Goal: Transaction & Acquisition: Purchase product/service

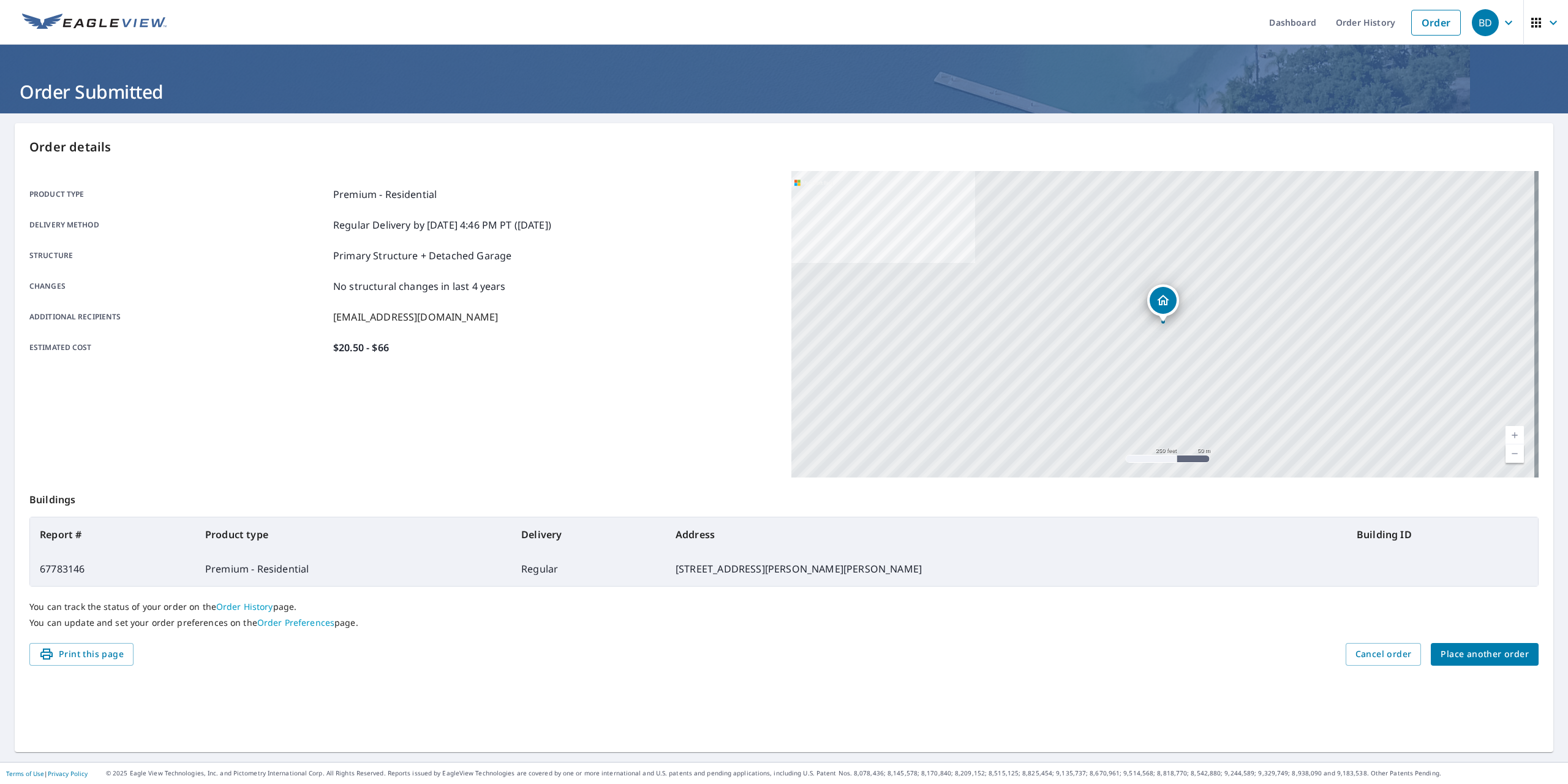
click at [1478, 659] on span "Place another order" at bounding box center [1485, 654] width 89 height 15
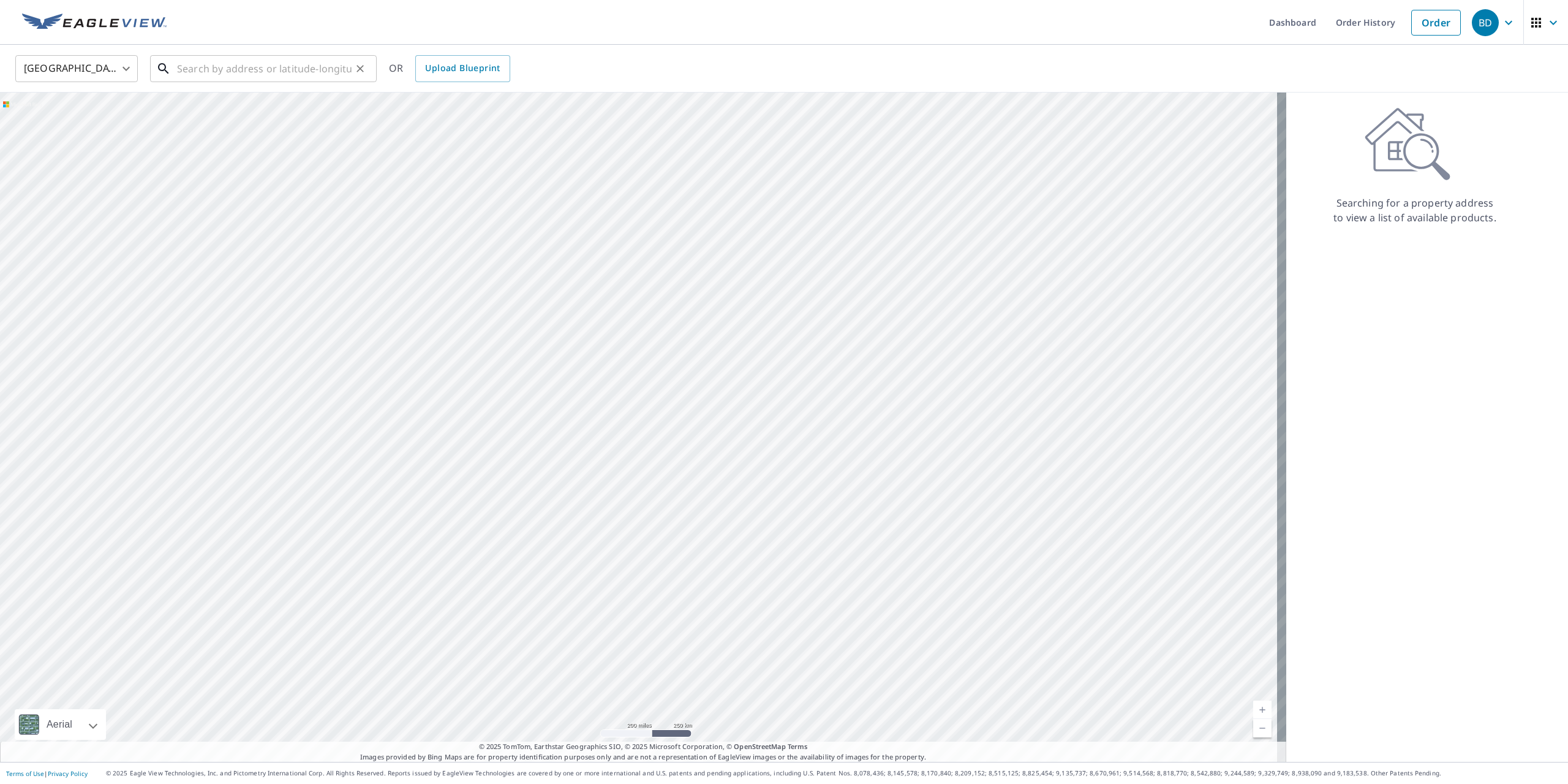
click at [246, 66] on input "text" at bounding box center [264, 68] width 174 height 35
click at [251, 127] on li "[STREET_ADDRESS][PERSON_NAME][PERSON_NAME]" at bounding box center [263, 110] width 227 height 42
type input "[STREET_ADDRESS][PERSON_NAME][PERSON_NAME]"
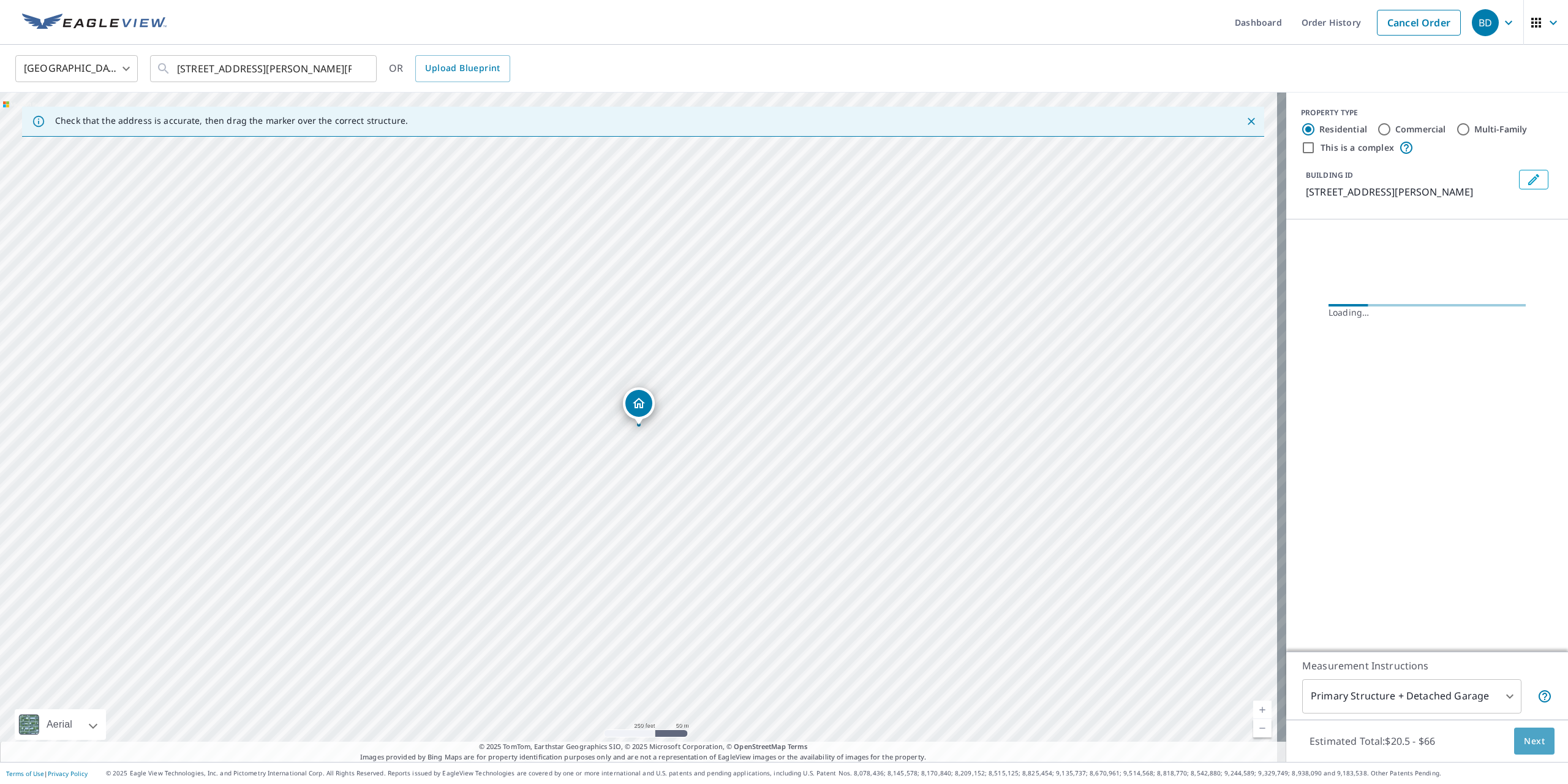
click at [1532, 745] on span "Next" at bounding box center [1534, 741] width 21 height 15
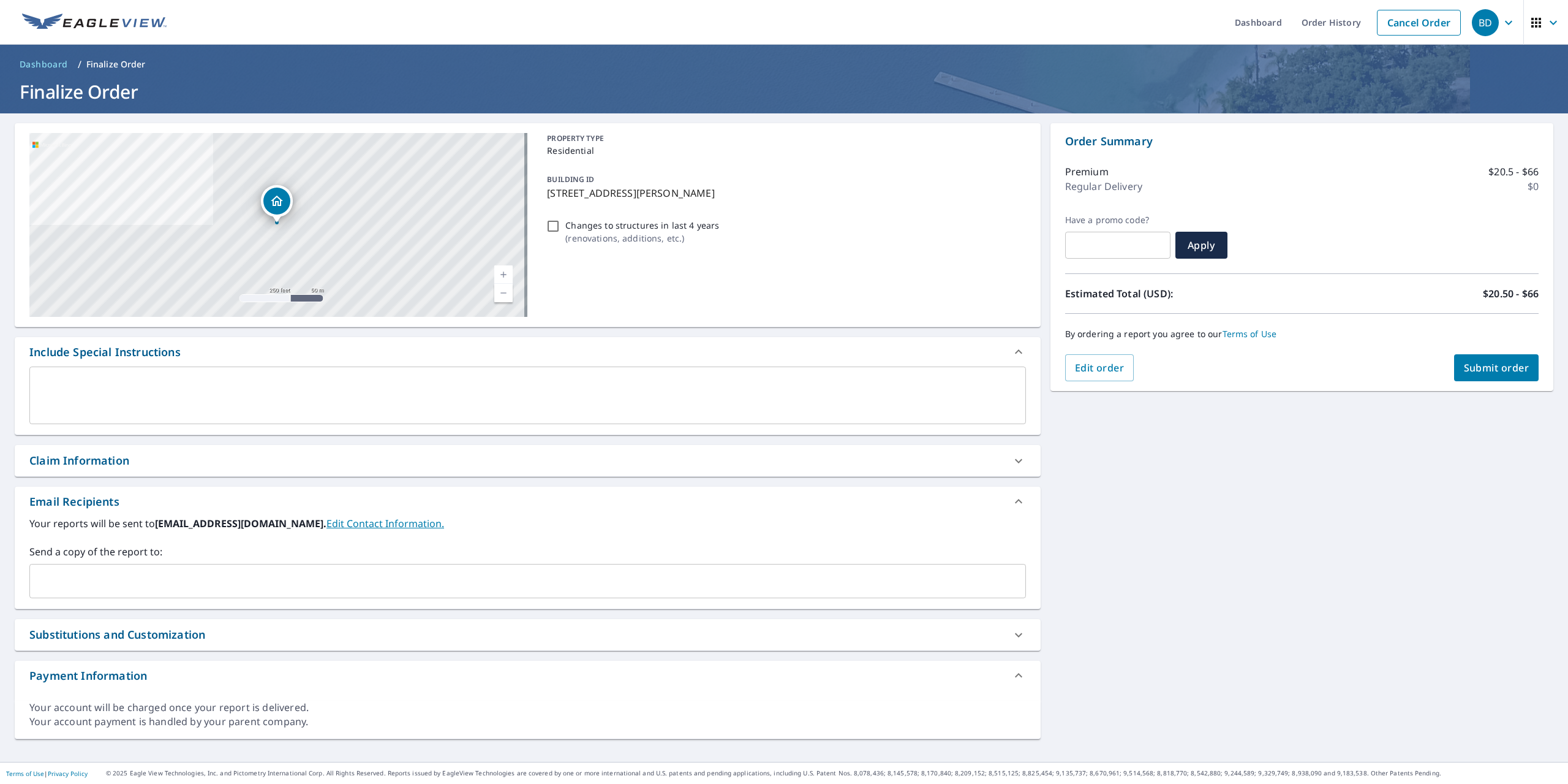
click at [61, 586] on input "text" at bounding box center [518, 581] width 967 height 23
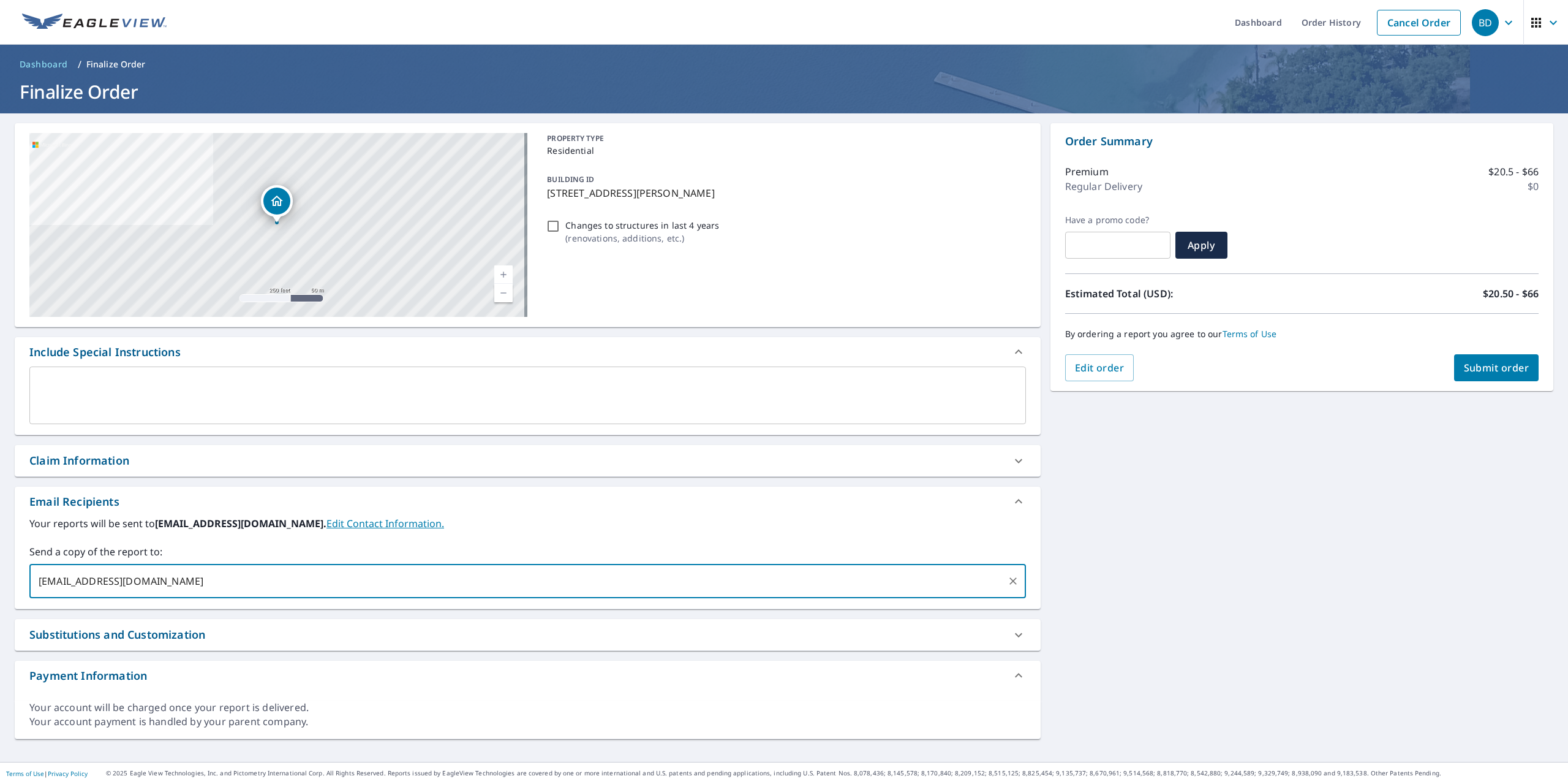
type input "[EMAIL_ADDRESS][DOMAIN_NAME]"
click at [1487, 373] on span "Submit order" at bounding box center [1496, 367] width 66 height 13
